Goal: Information Seeking & Learning: Learn about a topic

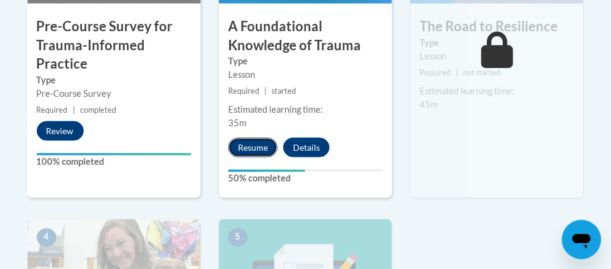
click at [243, 148] on button "Resume" at bounding box center [253, 148] width 50 height 20
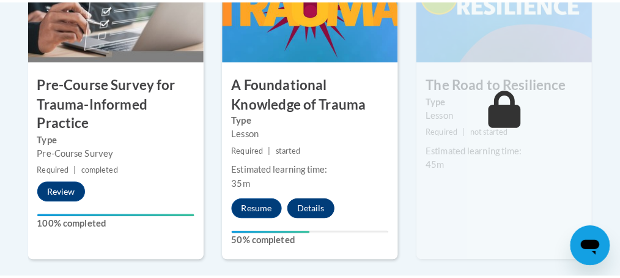
scroll to position [489, 0]
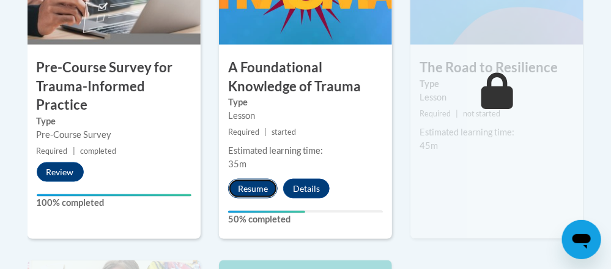
click at [265, 186] on button "Resume" at bounding box center [253, 189] width 50 height 20
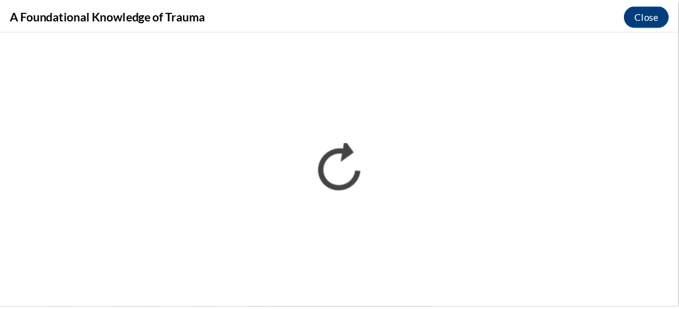
scroll to position [489, 0]
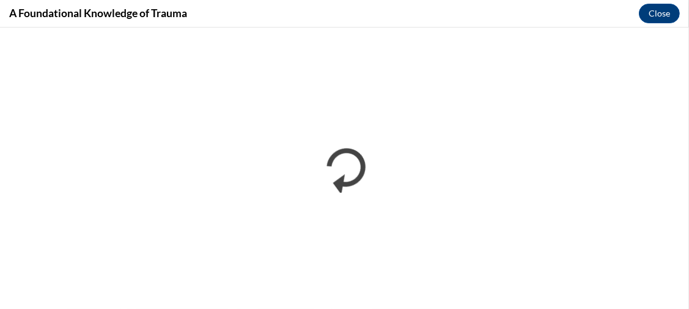
drag, startPoint x: 232, startPoint y: 15, endPoint x: 240, endPoint y: 10, distance: 9.3
drag, startPoint x: 240, startPoint y: 10, endPoint x: 224, endPoint y: 12, distance: 16.0
click at [224, 12] on div "A Foundational Knowledge of Trauma Close" at bounding box center [344, 14] width 689 height 28
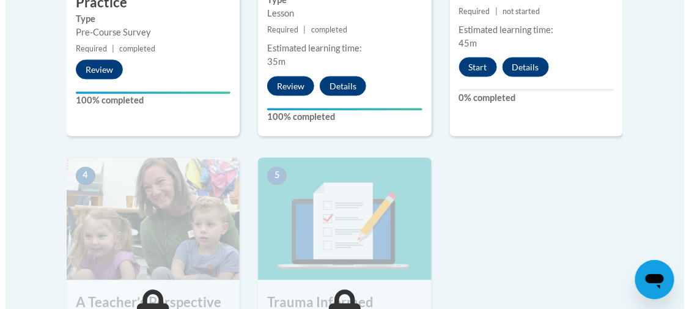
scroll to position [475, 0]
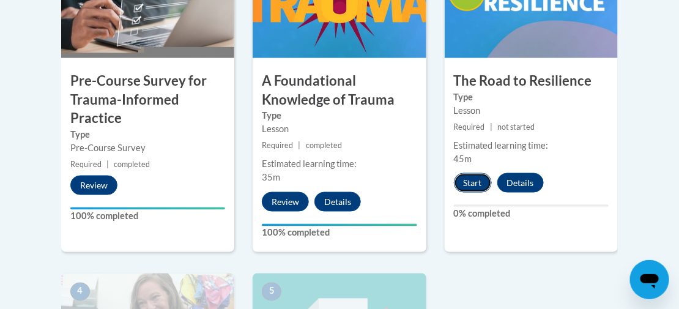
click at [485, 181] on button "Start" at bounding box center [473, 183] width 38 height 20
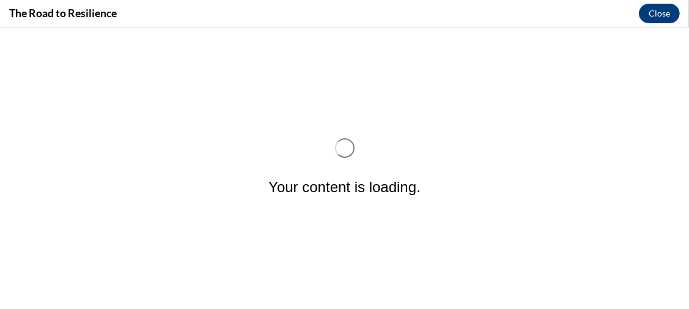
scroll to position [0, 0]
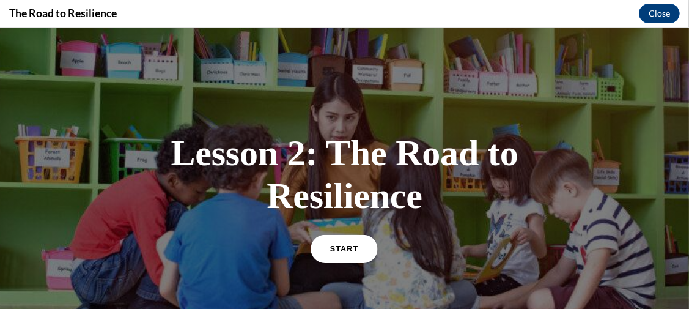
click at [324, 249] on link "START" at bounding box center [344, 248] width 67 height 28
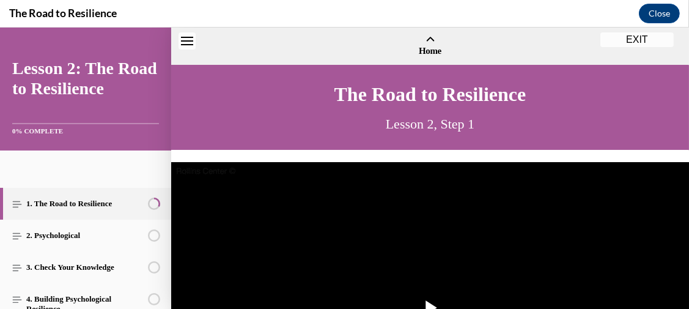
scroll to position [37, 0]
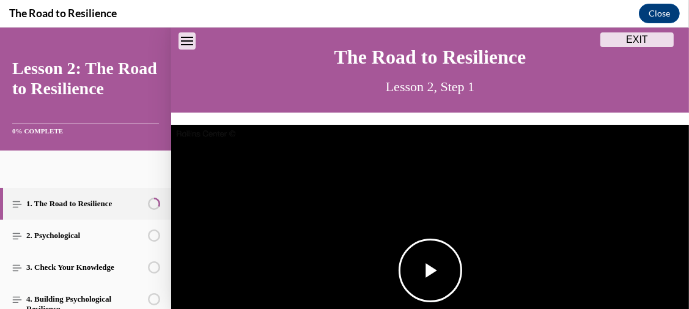
click at [431, 270] on span "Video player" at bounding box center [431, 270] width 0 height 0
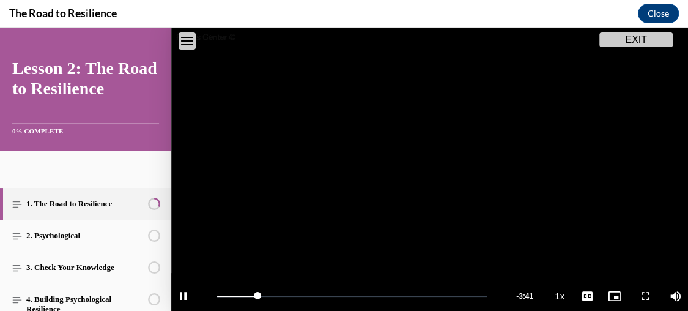
scroll to position [202, 0]
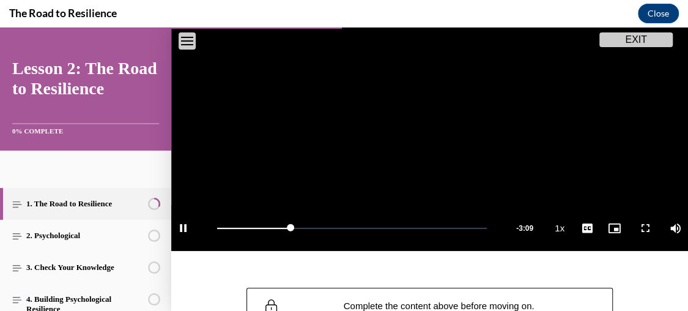
click at [423, 143] on video "Video player" at bounding box center [429, 105] width 517 height 291
